Goal: Information Seeking & Learning: Find contact information

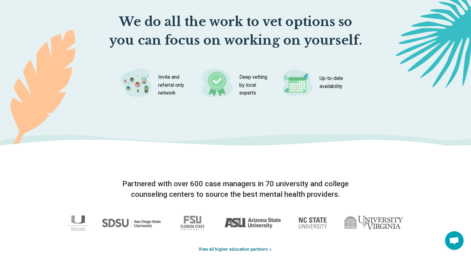
scroll to position [1033, 0]
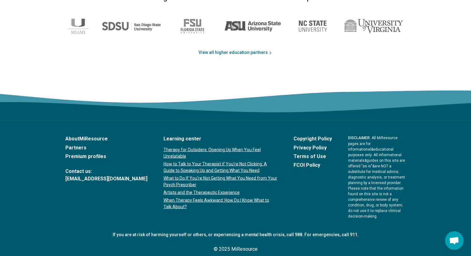
click at [79, 147] on link "Partners" at bounding box center [106, 147] width 82 height 7
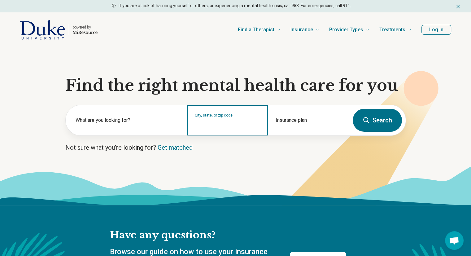
click at [205, 128] on div "City, state, or zip code" at bounding box center [227, 120] width 81 height 30
type input "*****"
click at [370, 119] on icon at bounding box center [366, 119] width 7 height 7
click at [232, 128] on div "City, state, or zip code" at bounding box center [227, 120] width 81 height 30
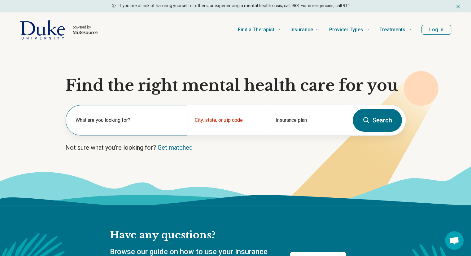
click at [128, 122] on label "What are you looking for?" at bounding box center [128, 119] width 104 height 7
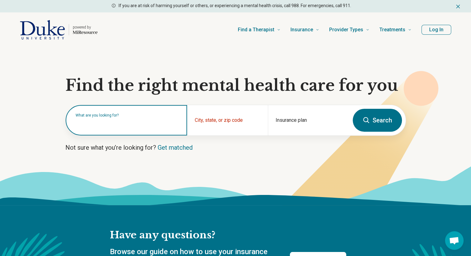
click at [128, 122] on input "text" at bounding box center [128, 123] width 104 height 7
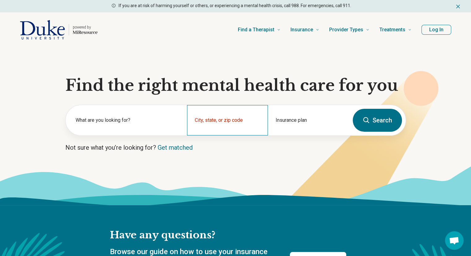
click at [207, 120] on div "City, state, or zip code" at bounding box center [227, 120] width 81 height 30
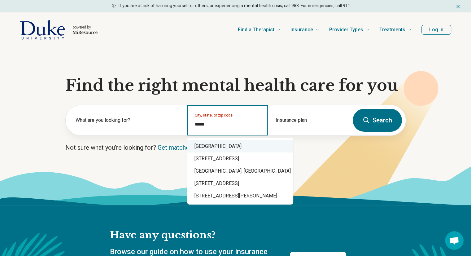
drag, startPoint x: 218, startPoint y: 154, endPoint x: 232, endPoint y: 146, distance: 15.5
click at [232, 146] on div "Durham, NC 27707 27707 Tall Ridge Road, Charlotte, NC 27707 Banbury Dr, Petersb…" at bounding box center [240, 171] width 106 height 67
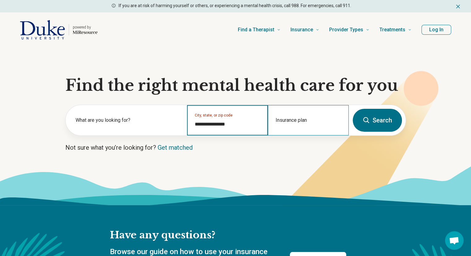
type input "**********"
click at [318, 129] on div "Insurance plan" at bounding box center [308, 120] width 81 height 30
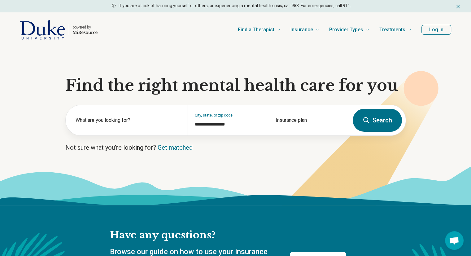
click at [389, 125] on button "Search" at bounding box center [377, 120] width 49 height 23
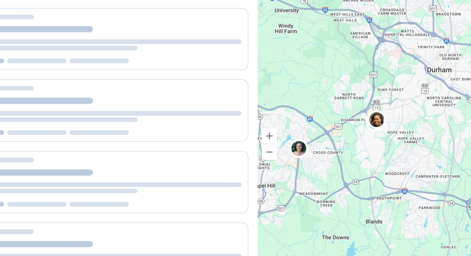
scroll to position [15, 0]
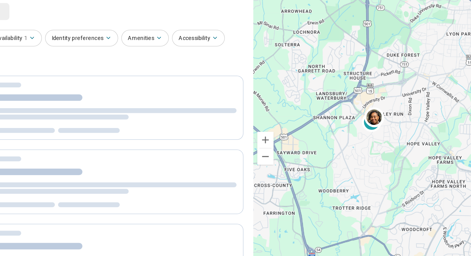
select select "***"
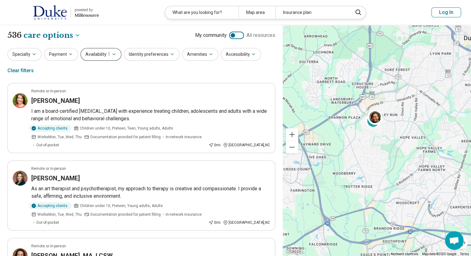
click at [106, 59] on button "Availability 1" at bounding box center [101, 54] width 41 height 13
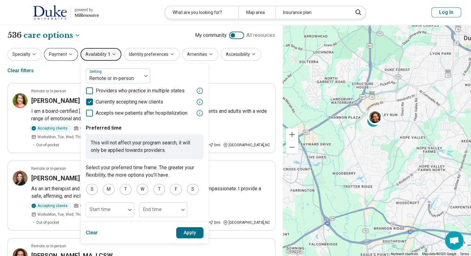
click at [55, 54] on button "Payment" at bounding box center [61, 54] width 34 height 13
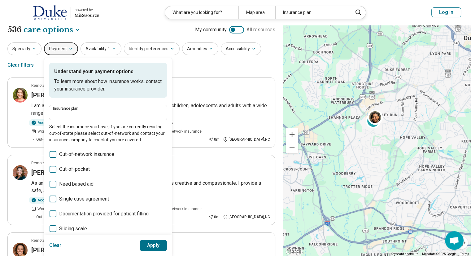
scroll to position [3, 0]
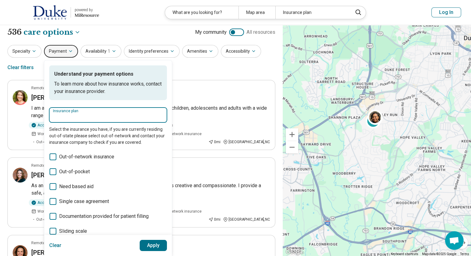
click at [120, 118] on input "Insurance plan" at bounding box center [108, 116] width 110 height 7
type input "*****"
click at [73, 132] on div "Cigna" at bounding box center [69, 133] width 41 height 12
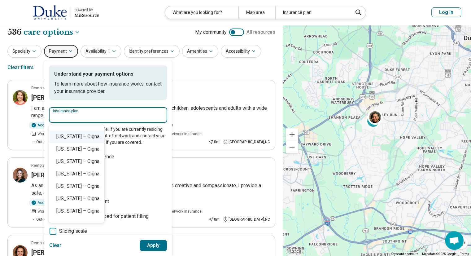
scroll to position [345, 0]
click at [99, 137] on div "North Carolina – Cigna" at bounding box center [76, 135] width 55 height 12
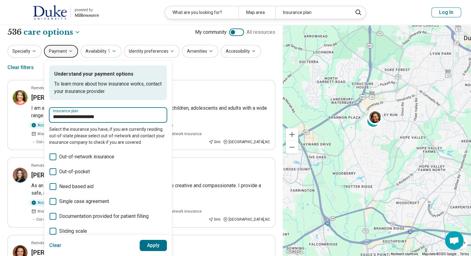
type input "**********"
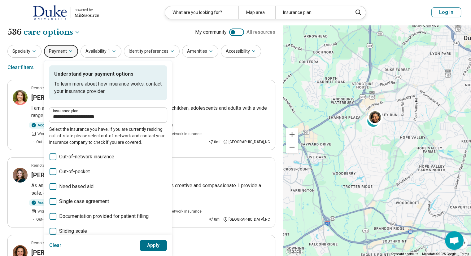
click at [160, 245] on button "Apply" at bounding box center [154, 245] width 28 height 11
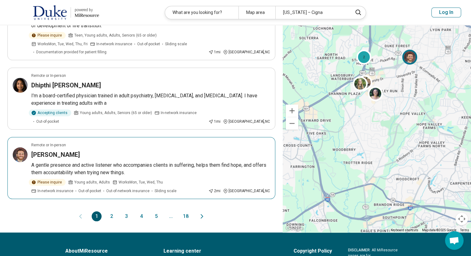
scroll to position [603, 0]
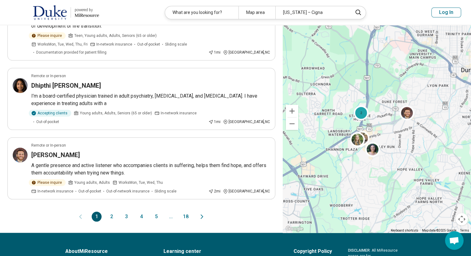
drag, startPoint x: 376, startPoint y: 107, endPoint x: 373, endPoint y: 164, distance: 56.5
click at [373, 164] on div "2 2" at bounding box center [377, 117] width 188 height 231
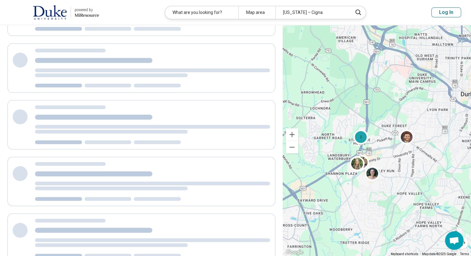
scroll to position [32, 0]
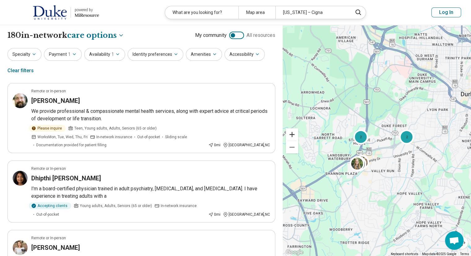
click at [294, 134] on button "Zoom in" at bounding box center [292, 134] width 12 height 12
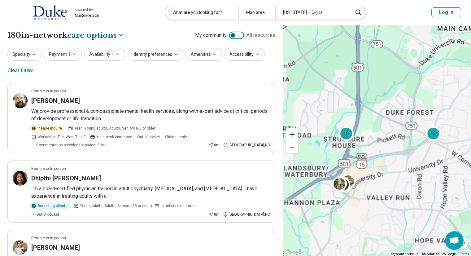
click at [294, 134] on button "Zoom in" at bounding box center [292, 134] width 12 height 12
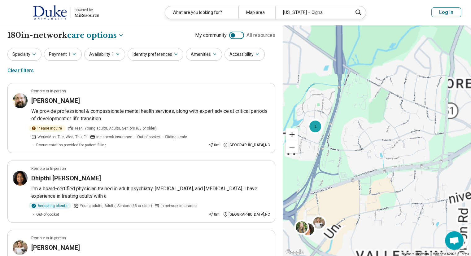
click at [294, 134] on button "Zoom in" at bounding box center [292, 134] width 12 height 12
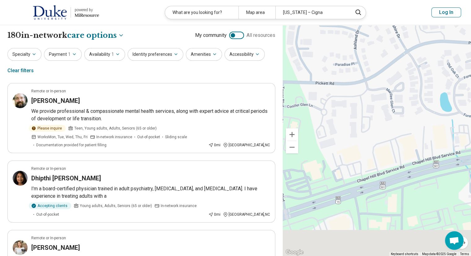
drag, startPoint x: 360, startPoint y: 195, endPoint x: 411, endPoint y: 97, distance: 109.9
click at [414, 94] on div "2 2 2" at bounding box center [377, 140] width 188 height 231
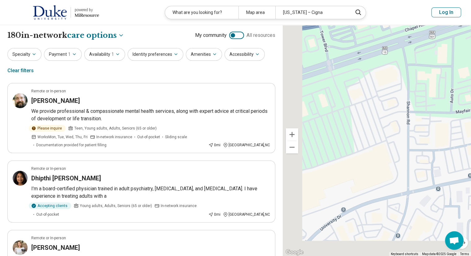
drag, startPoint x: 395, startPoint y: 193, endPoint x: 445, endPoint y: 36, distance: 164.7
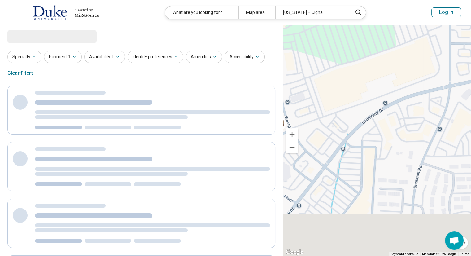
drag, startPoint x: 407, startPoint y: 133, endPoint x: 456, endPoint y: 52, distance: 94.4
click at [456, 52] on div "2 2" at bounding box center [377, 140] width 188 height 231
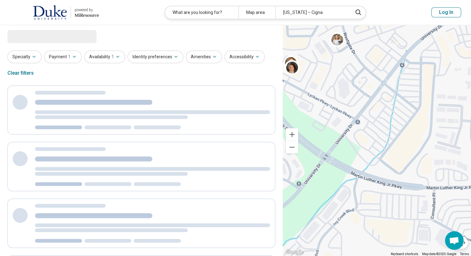
drag, startPoint x: 385, startPoint y: 138, endPoint x: 426, endPoint y: 90, distance: 62.6
click at [426, 90] on div "2 2" at bounding box center [377, 140] width 188 height 231
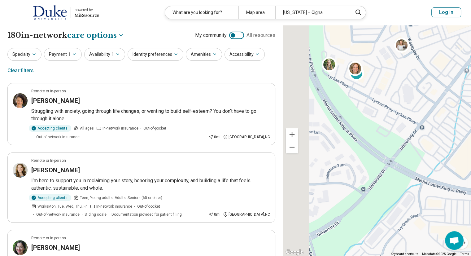
drag, startPoint x: 390, startPoint y: 97, endPoint x: 451, endPoint y: 154, distance: 83.3
click at [451, 154] on div "2 2" at bounding box center [377, 140] width 188 height 231
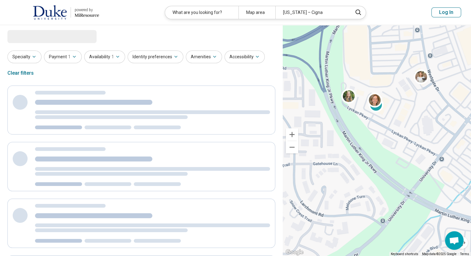
select select "***"
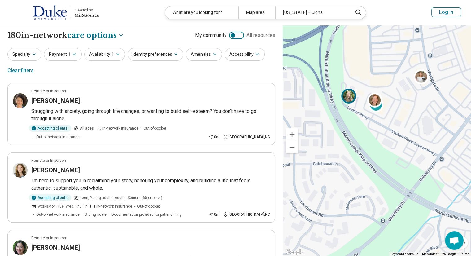
click at [349, 95] on img at bounding box center [348, 96] width 15 height 15
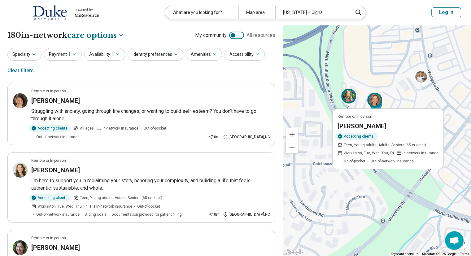
click at [379, 98] on img at bounding box center [374, 100] width 15 height 15
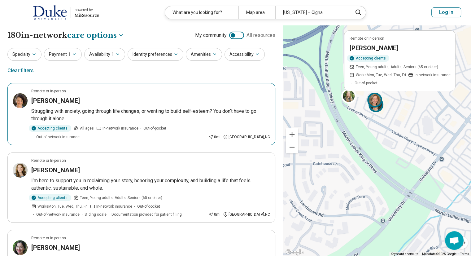
click at [378, 111] on img at bounding box center [375, 104] width 15 height 15
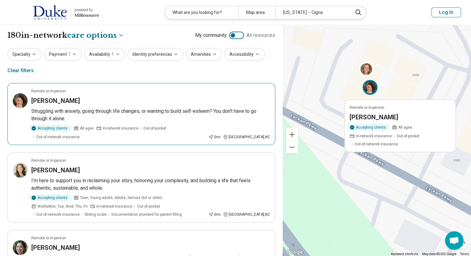
click at [371, 120] on h3 "[PERSON_NAME]" at bounding box center [374, 117] width 49 height 9
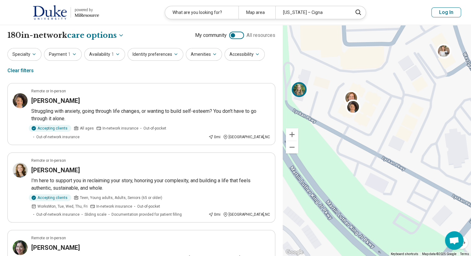
click at [303, 95] on img at bounding box center [299, 89] width 15 height 15
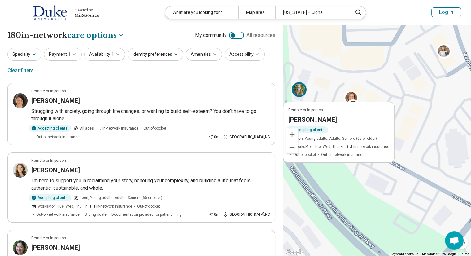
click at [322, 118] on h3 "Bethany Minster" at bounding box center [312, 119] width 49 height 9
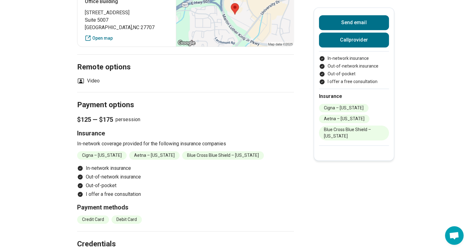
scroll to position [447, 0]
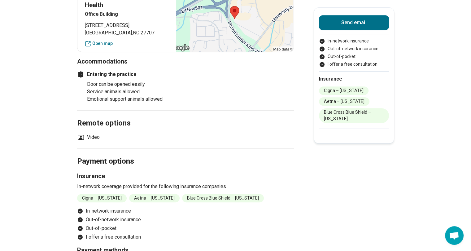
scroll to position [505, 0]
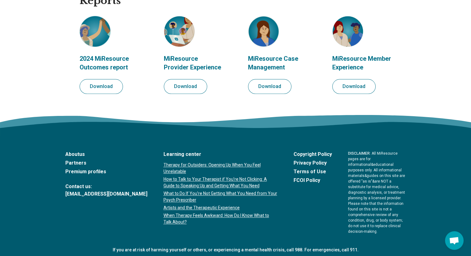
scroll to position [748, 0]
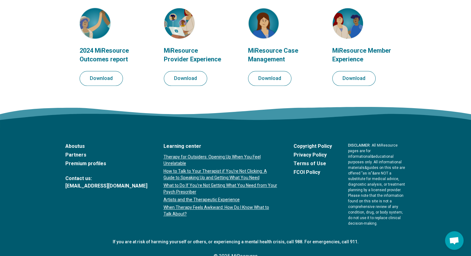
click at [87, 165] on link "Premium profiles" at bounding box center [106, 163] width 82 height 7
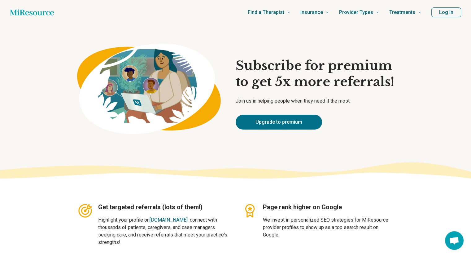
type textarea "*"
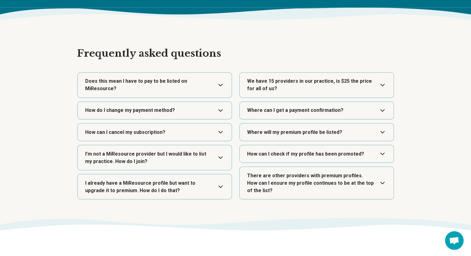
scroll to position [1046, 0]
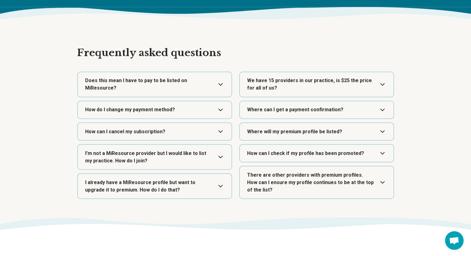
click at [187, 80] on button "Expand" at bounding box center [154, 84] width 149 height 25
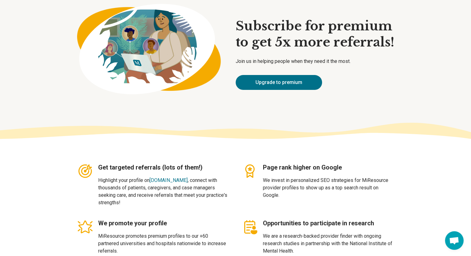
scroll to position [0, 0]
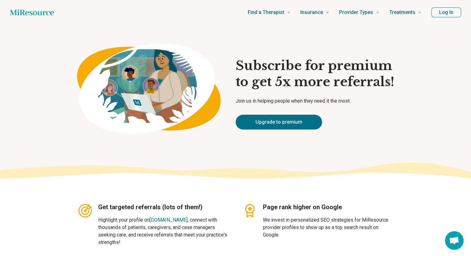
click at [443, 16] on button "Log In" at bounding box center [446, 12] width 30 height 10
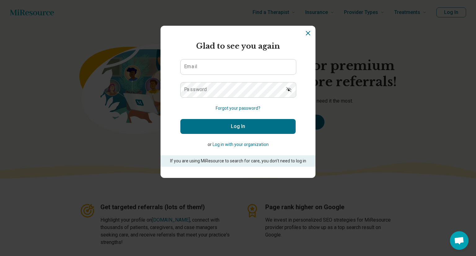
click at [247, 143] on button "Log in with your organization" at bounding box center [240, 144] width 56 height 7
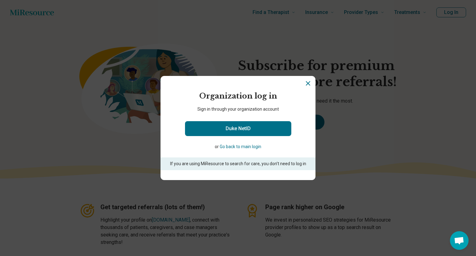
click at [255, 148] on button "Go back to main login" at bounding box center [241, 146] width 42 height 7
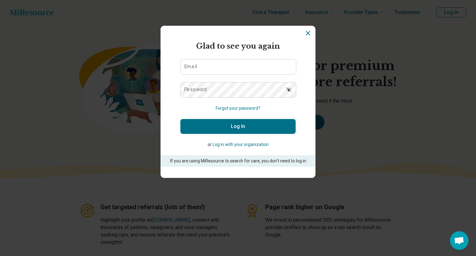
click at [306, 30] on icon "Dismiss" at bounding box center [307, 32] width 7 height 7
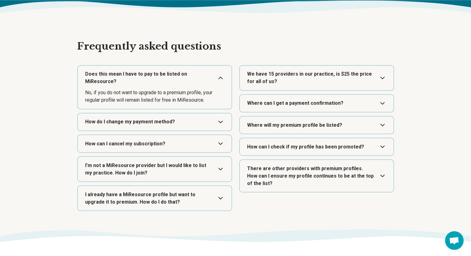
scroll to position [1052, 0]
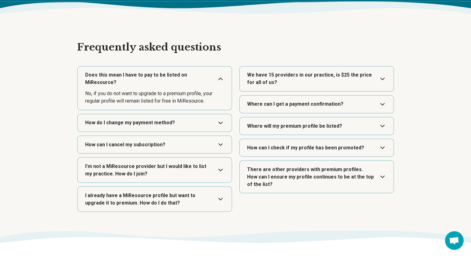
click at [219, 161] on button "Expand" at bounding box center [154, 169] width 149 height 25
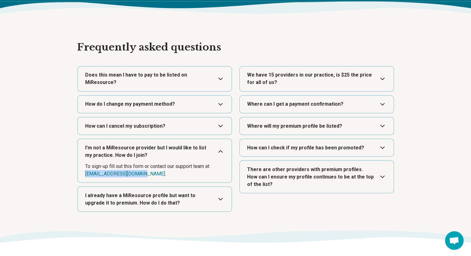
drag, startPoint x: 142, startPoint y: 165, endPoint x: 84, endPoint y: 167, distance: 58.3
click at [84, 167] on div "I’m not a MiResource provider but I would like to list my practice. How do I jo…" at bounding box center [154, 160] width 155 height 44
copy link "[EMAIL_ADDRESS][DOMAIN_NAME]"
